Goal: Task Accomplishment & Management: Manage account settings

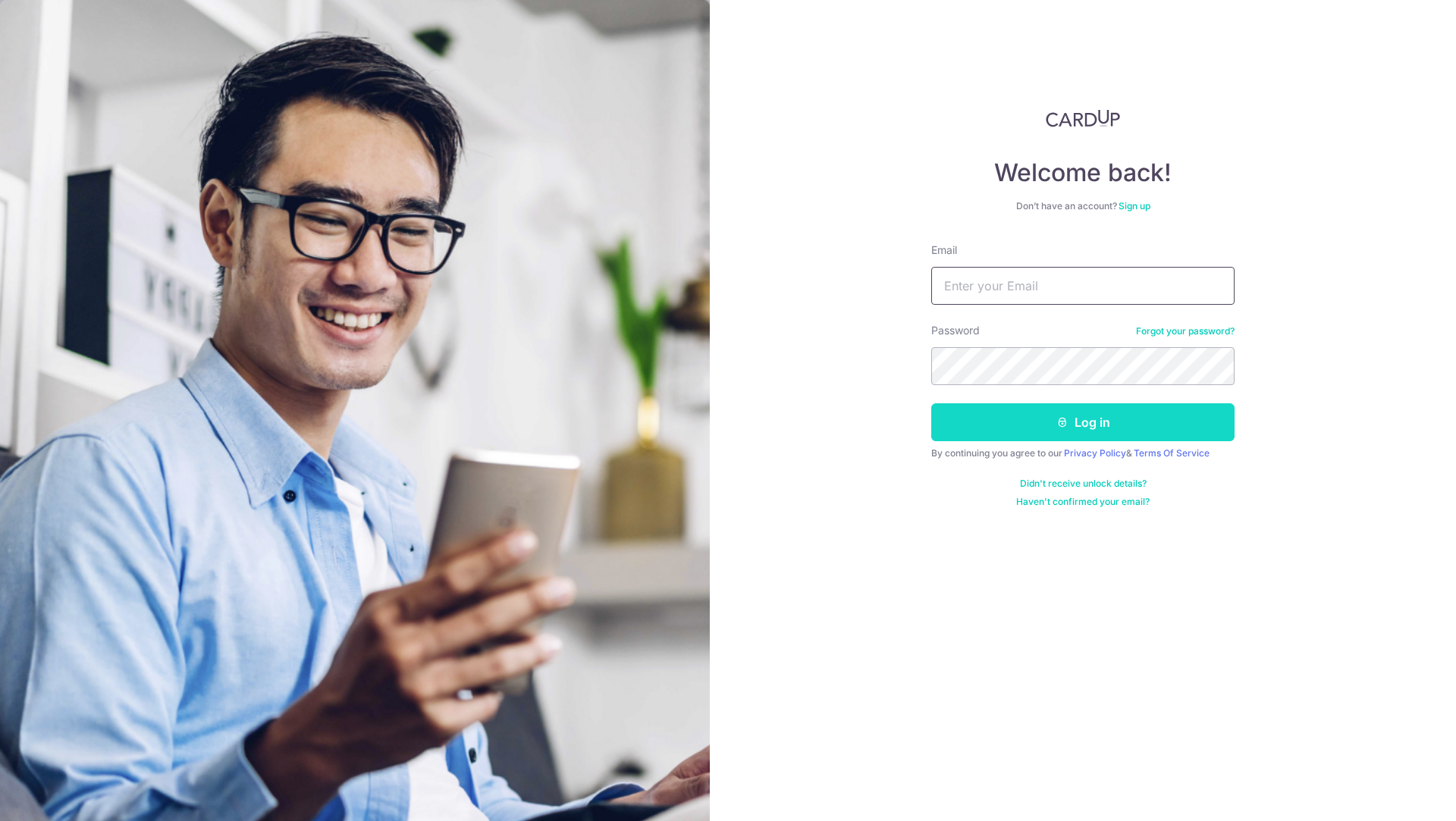
type input "[EMAIL_ADDRESS][DOMAIN_NAME]"
click at [1030, 426] on button "Log in" at bounding box center [1083, 422] width 303 height 38
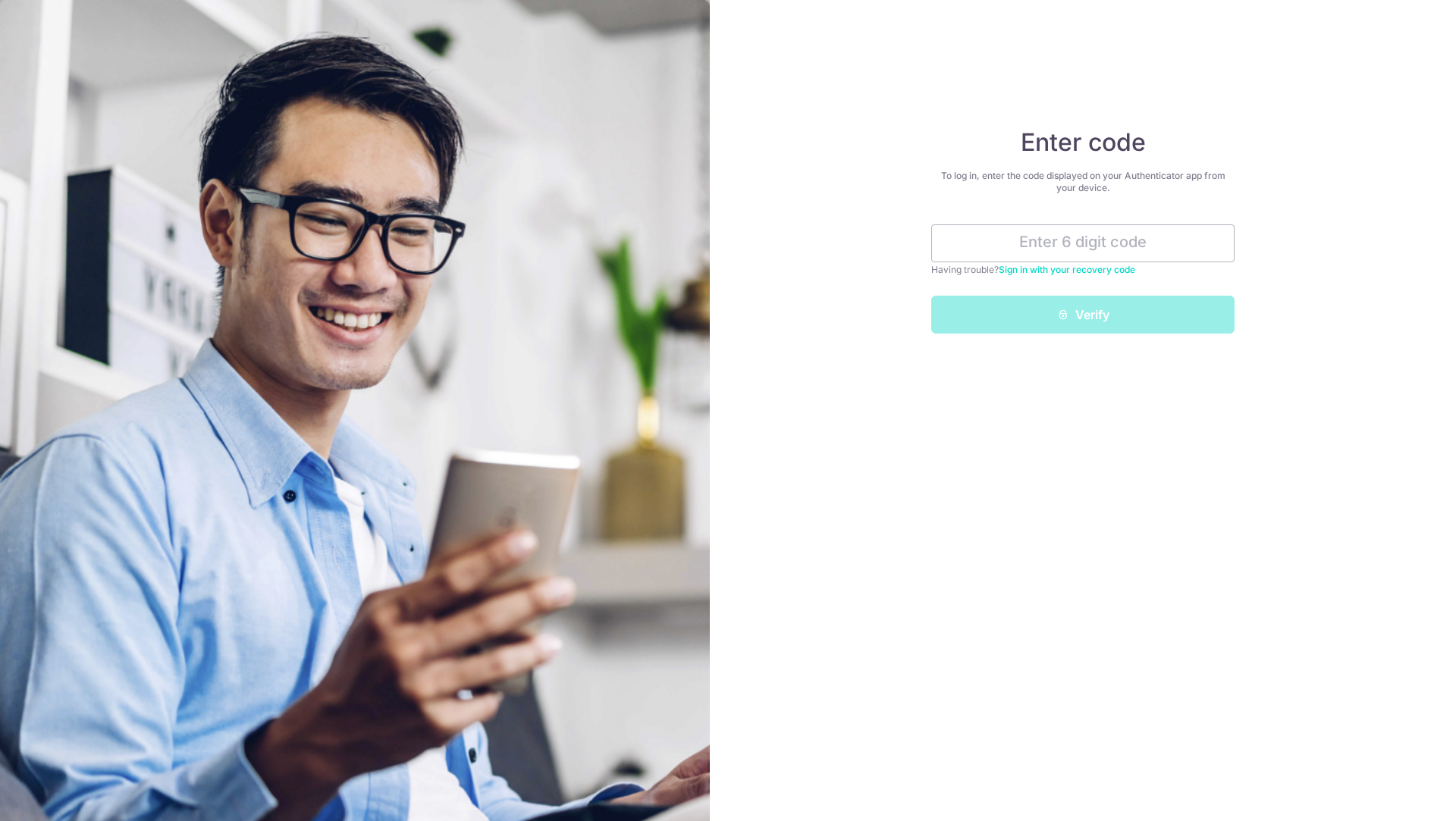
click at [1103, 270] on link "Sign in with your recovery code" at bounding box center [1067, 269] width 137 height 11
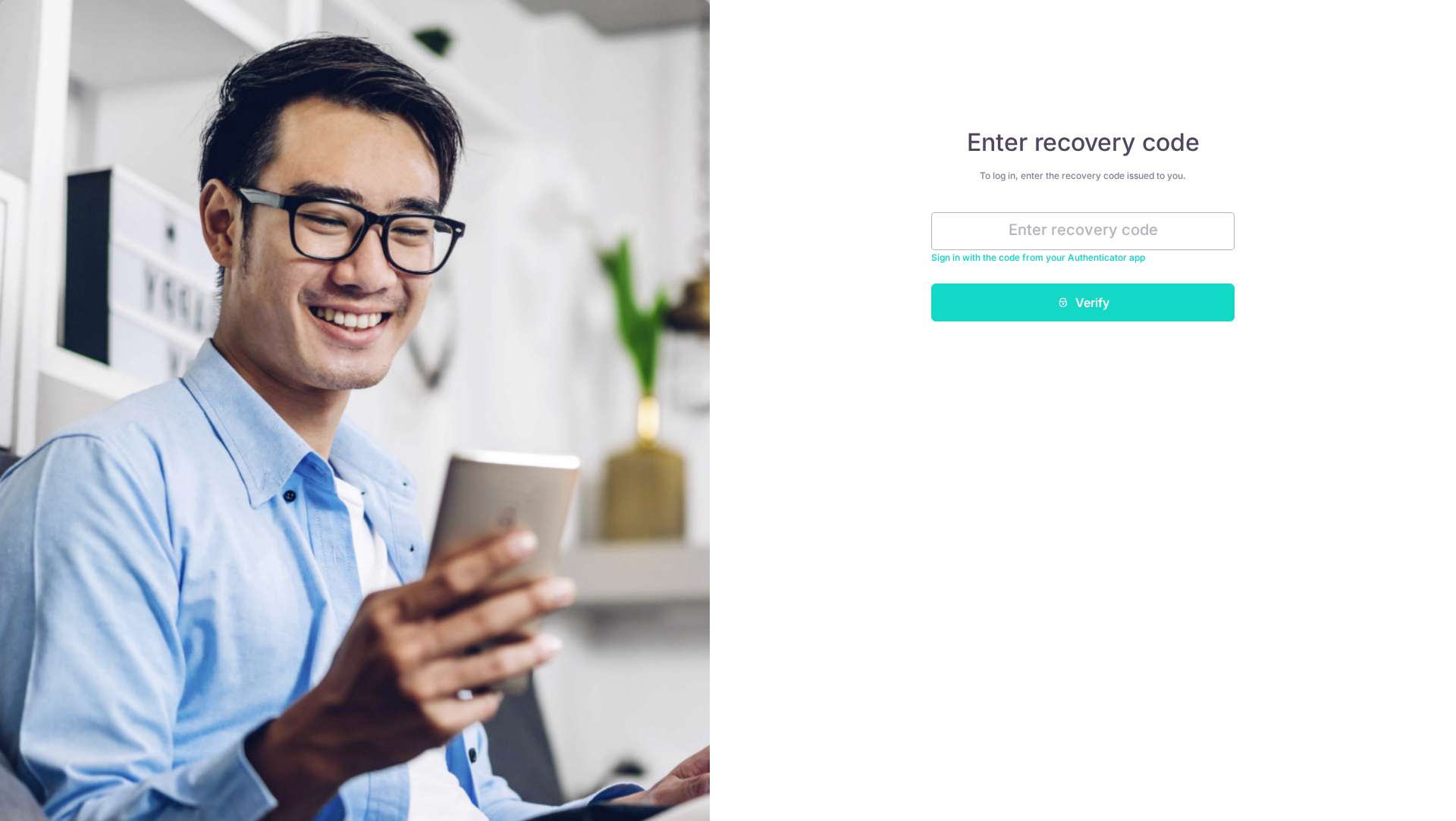
click at [1071, 306] on button "Verify" at bounding box center [1083, 302] width 303 height 38
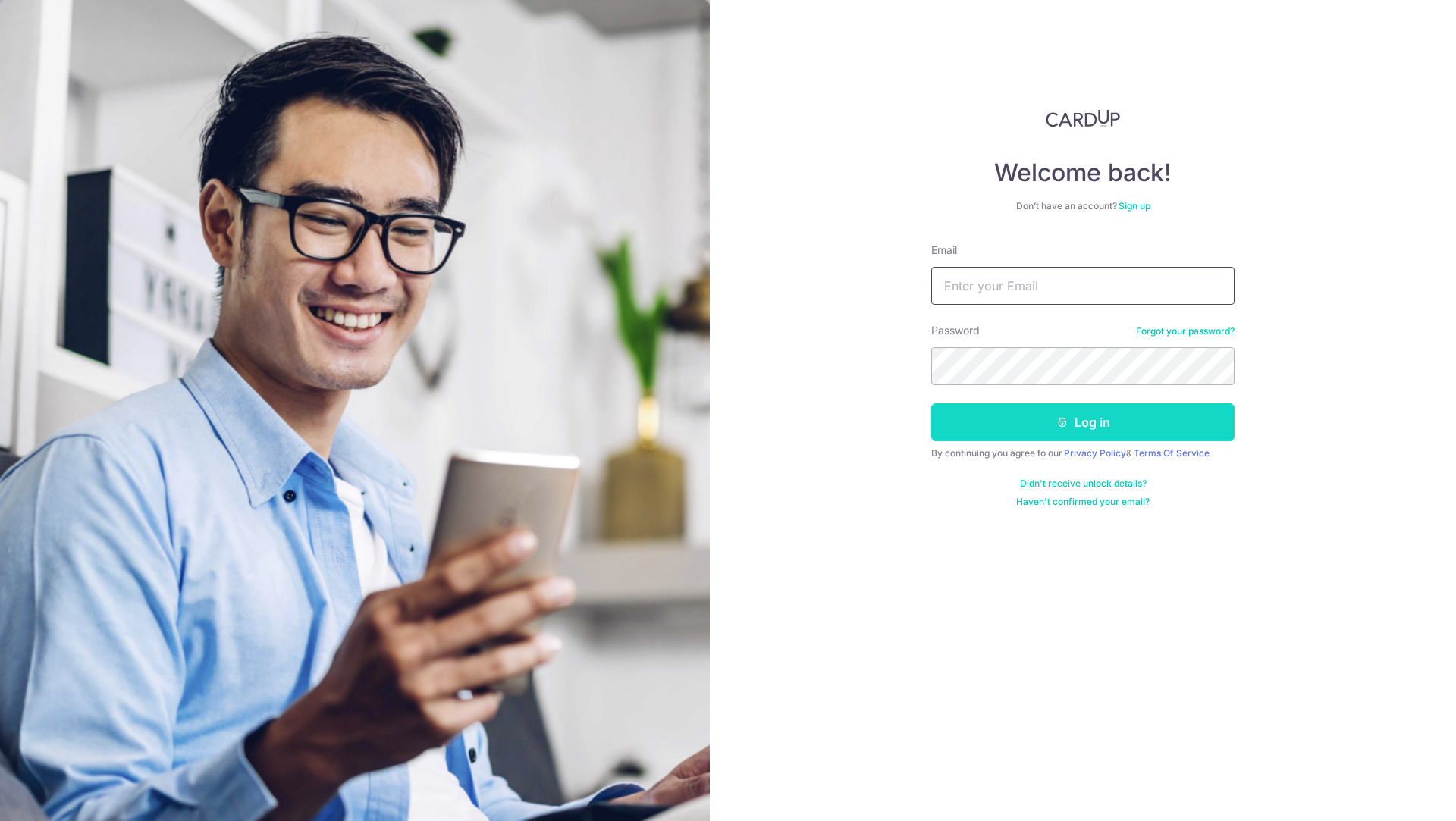
type input "kristser@gmail.com"
click at [1147, 426] on button "Log in" at bounding box center [1083, 422] width 303 height 38
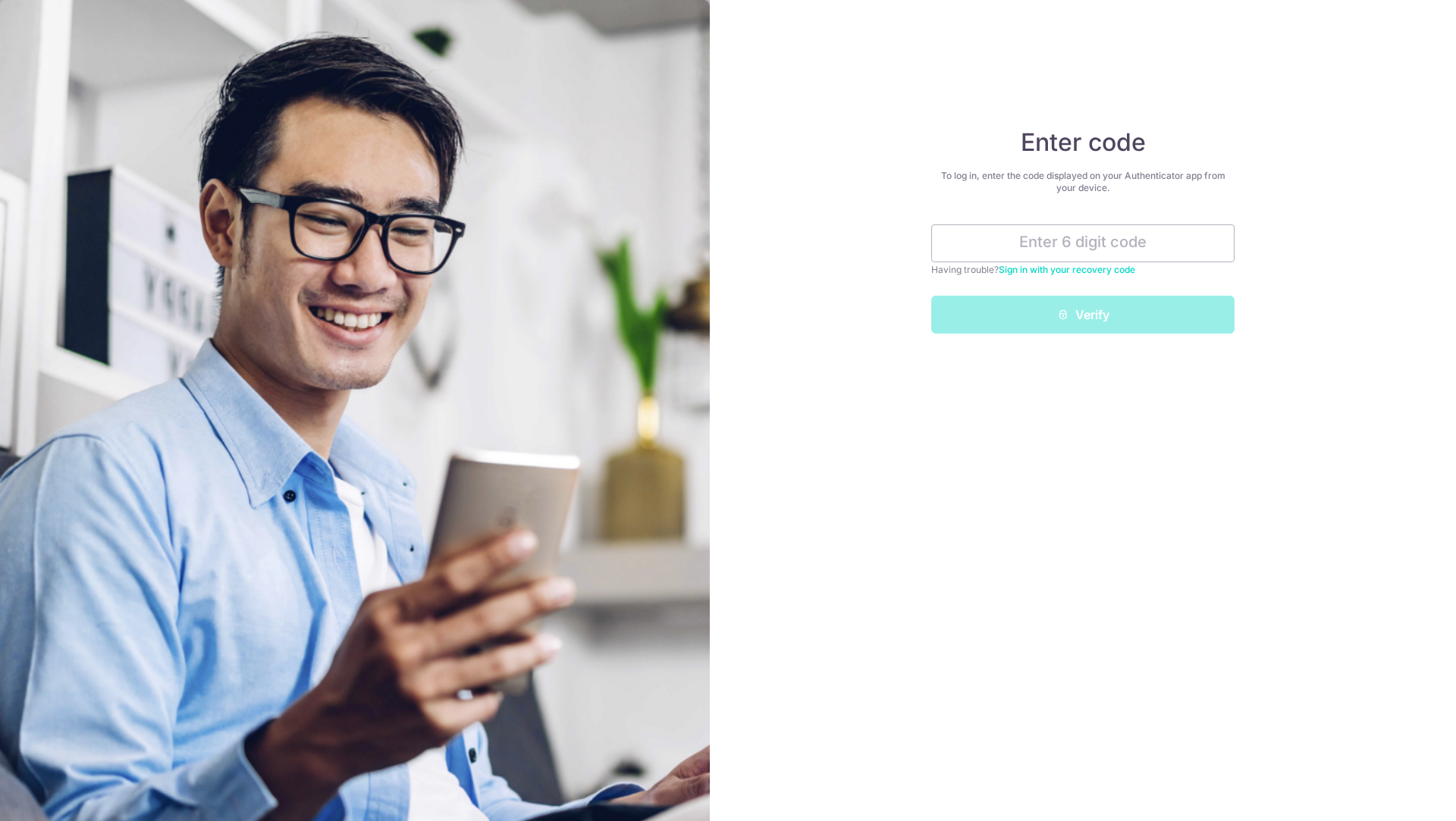
click at [1091, 269] on link "Sign in with your recovery code" at bounding box center [1067, 269] width 137 height 11
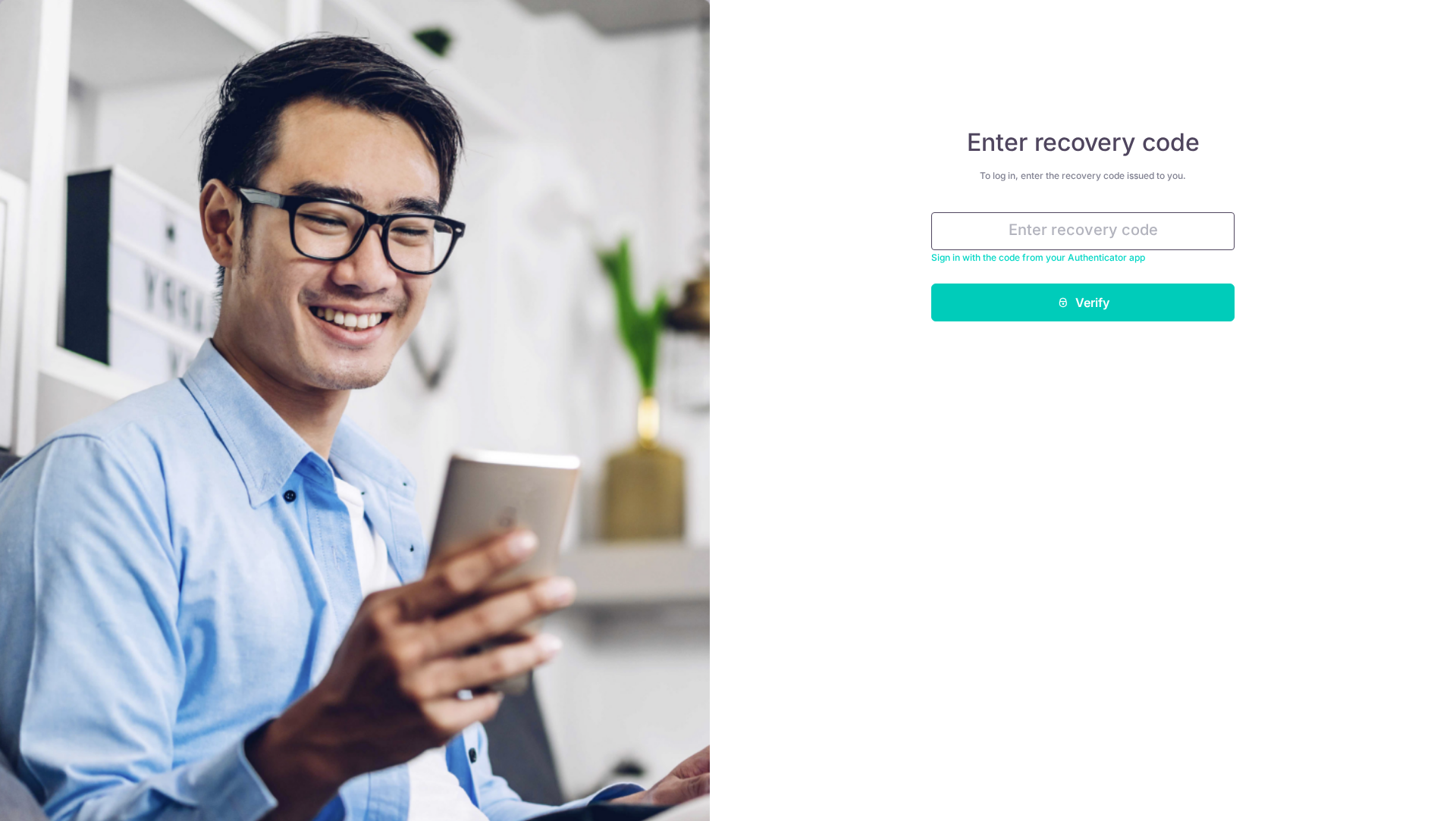
click at [1116, 236] on input "text" at bounding box center [1083, 231] width 303 height 38
click at [1260, 235] on div "Enter recovery code To log in, enter the recovery code issued to you. Sign in w…" at bounding box center [1083, 410] width 746 height 821
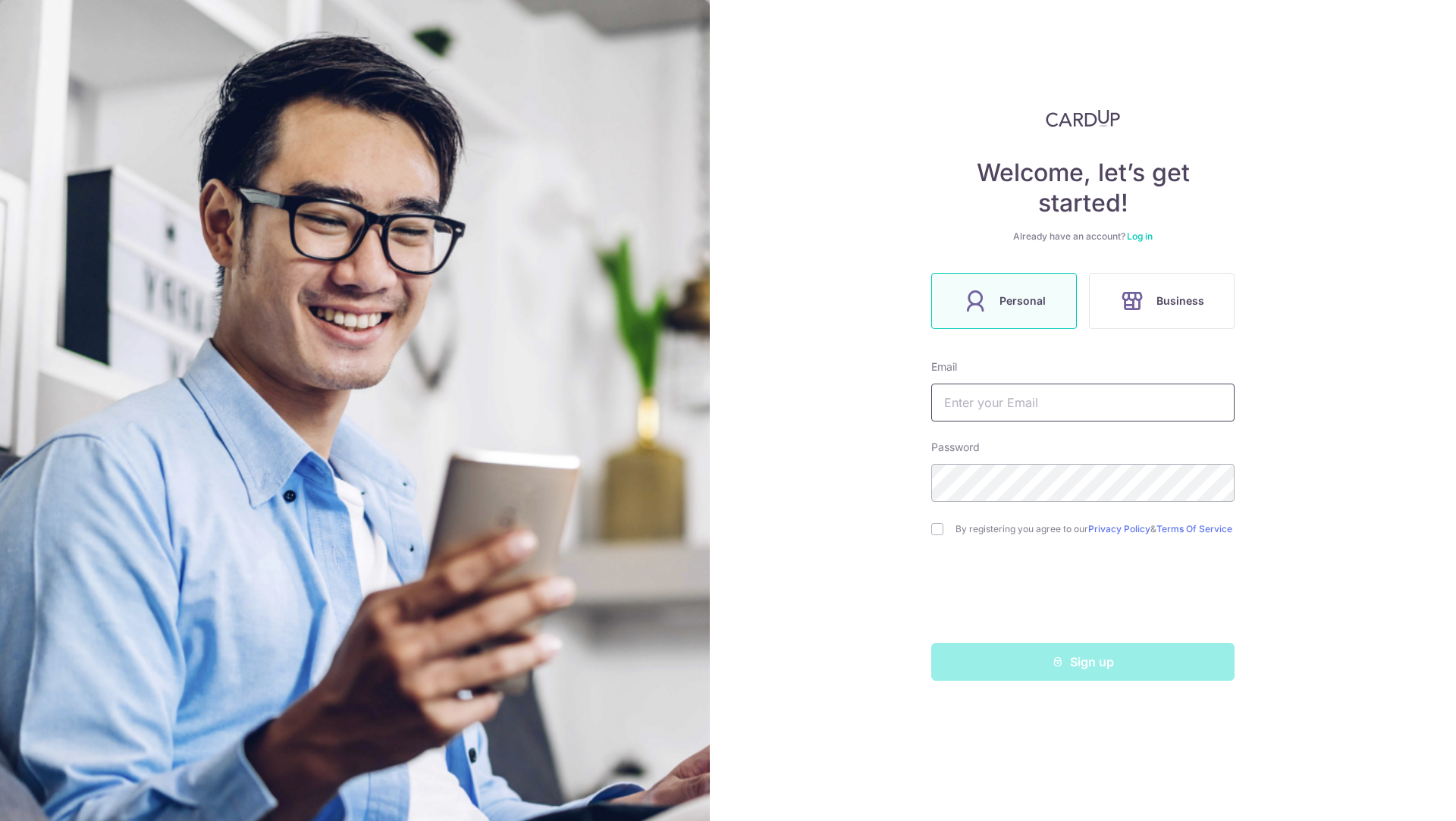
click at [1203, 401] on input "text" at bounding box center [1083, 402] width 303 height 38
type input "[EMAIL_ADDRESS][DOMAIN_NAME]"
click at [934, 537] on div "By registering you agree to our Privacy Policy & Terms Of Service" at bounding box center [1083, 529] width 303 height 18
click at [1138, 240] on link "Log in" at bounding box center [1139, 236] width 26 height 11
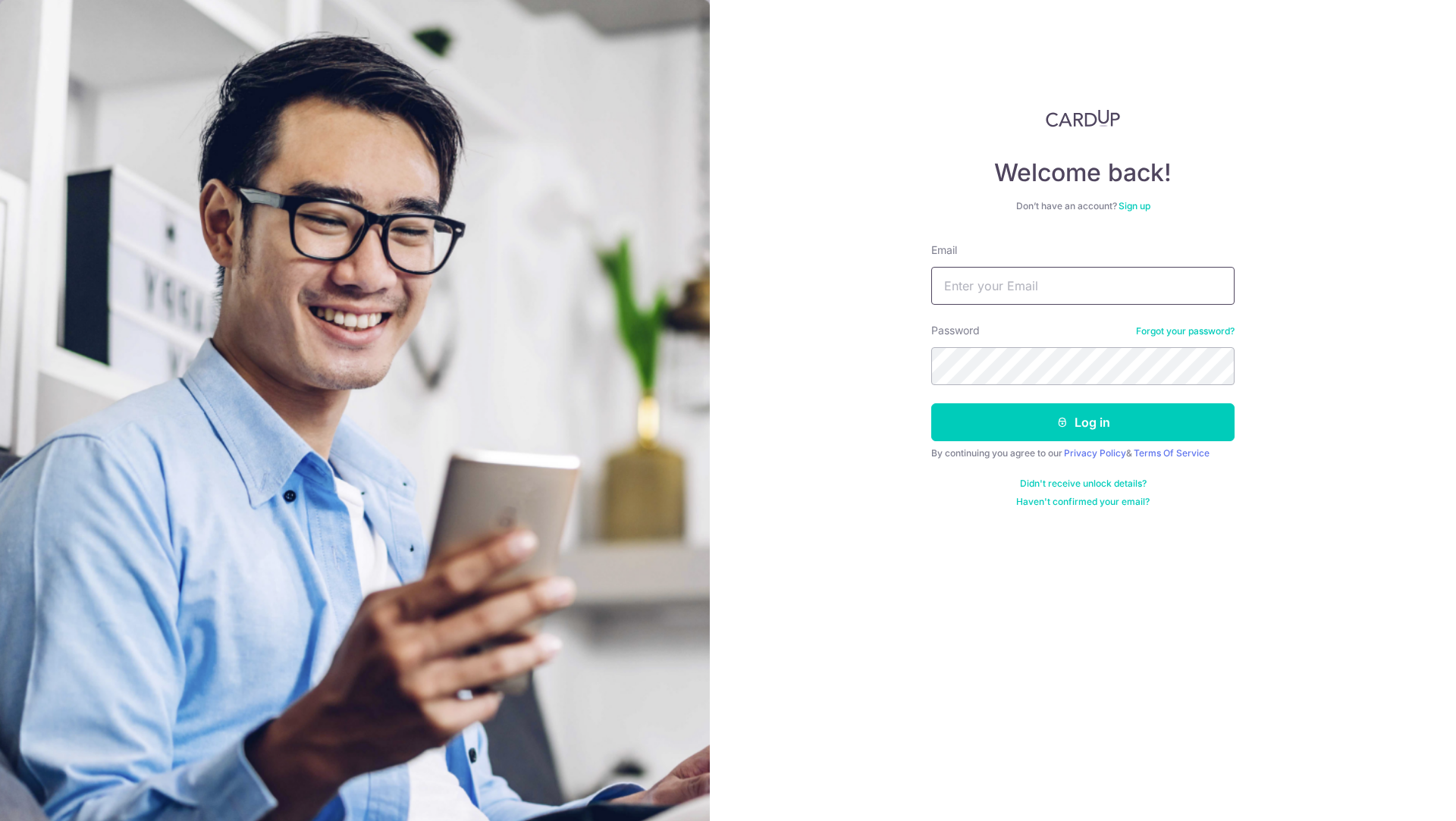
type input "[EMAIL_ADDRESS][DOMAIN_NAME]"
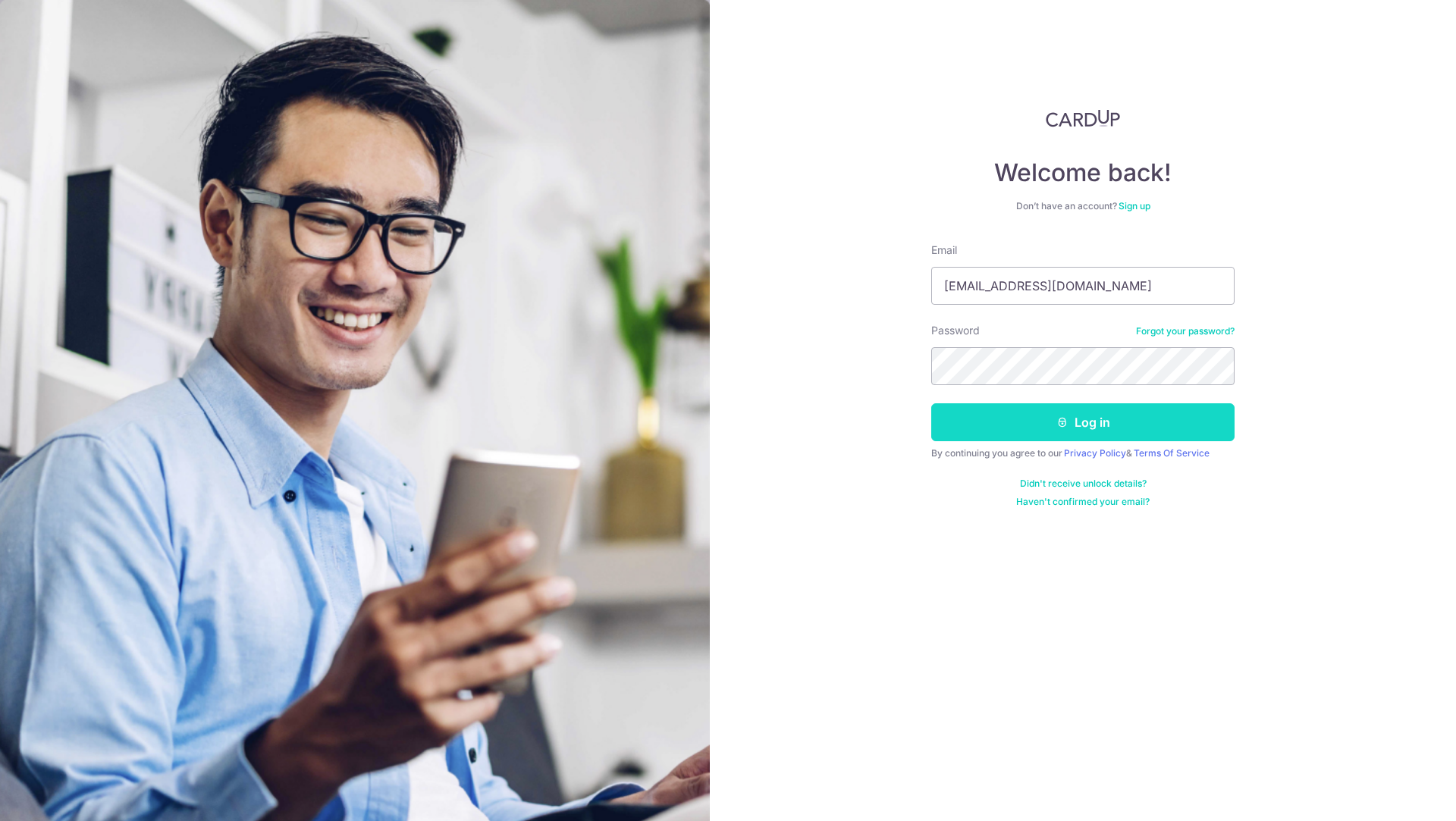
click at [1117, 423] on button "Log in" at bounding box center [1083, 422] width 303 height 38
